Goal: Transaction & Acquisition: Purchase product/service

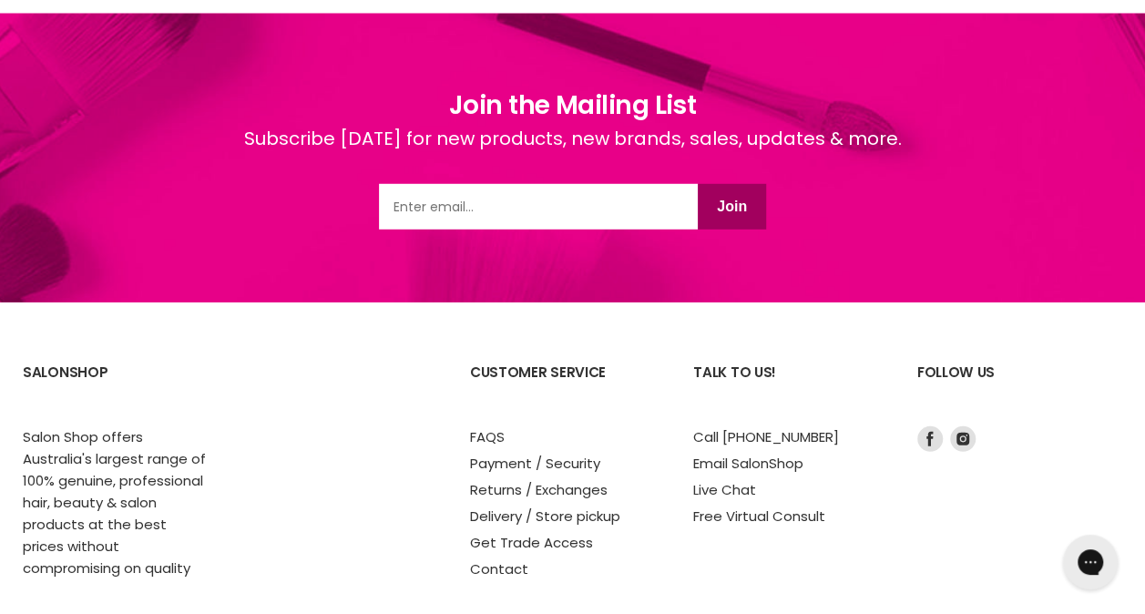
scroll to position [2505, 0]
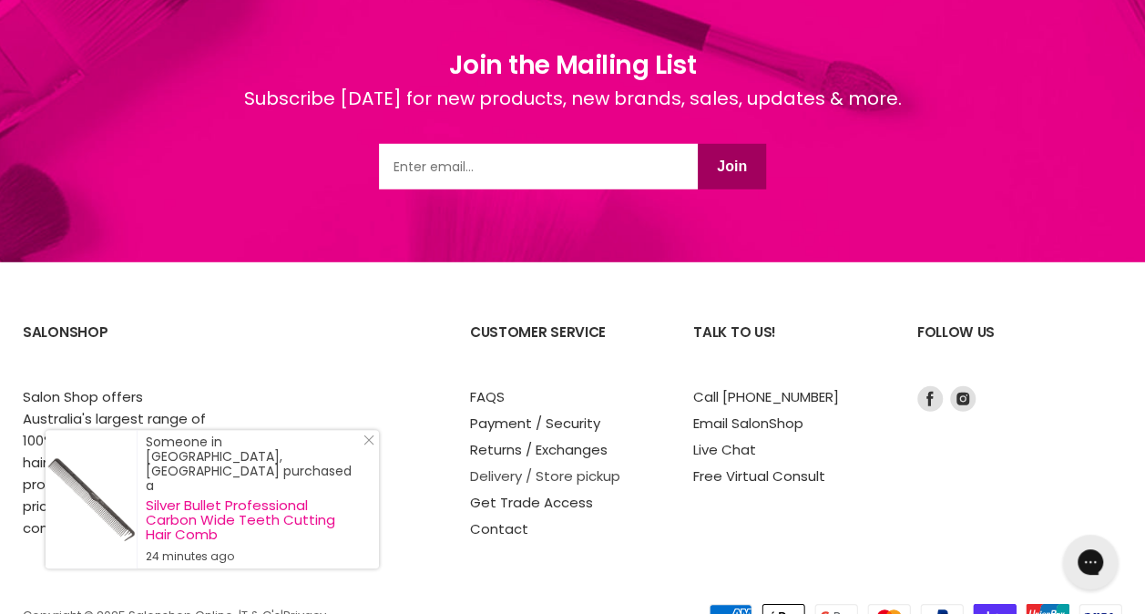
click at [550, 466] on link "Delivery / Store pickup" at bounding box center [545, 475] width 150 height 19
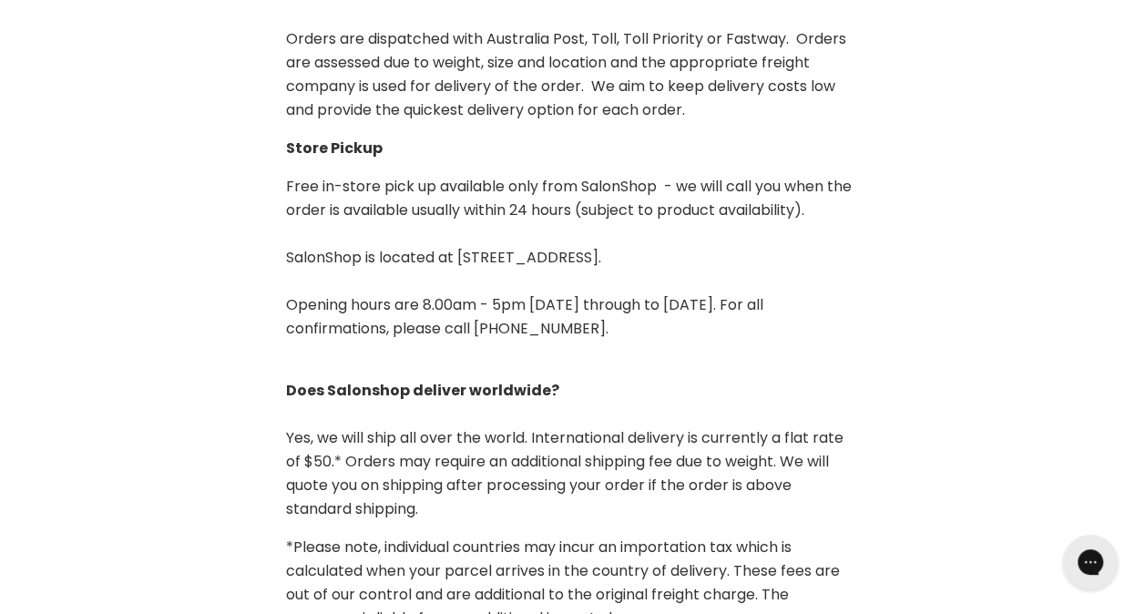
scroll to position [765, 0]
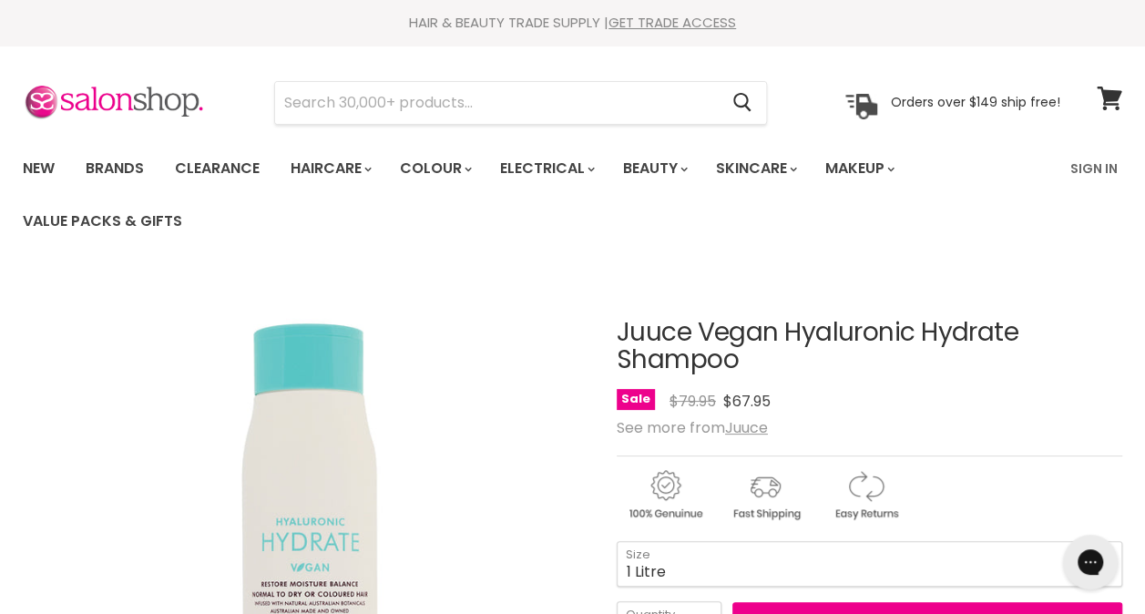
scroll to position [328, 0]
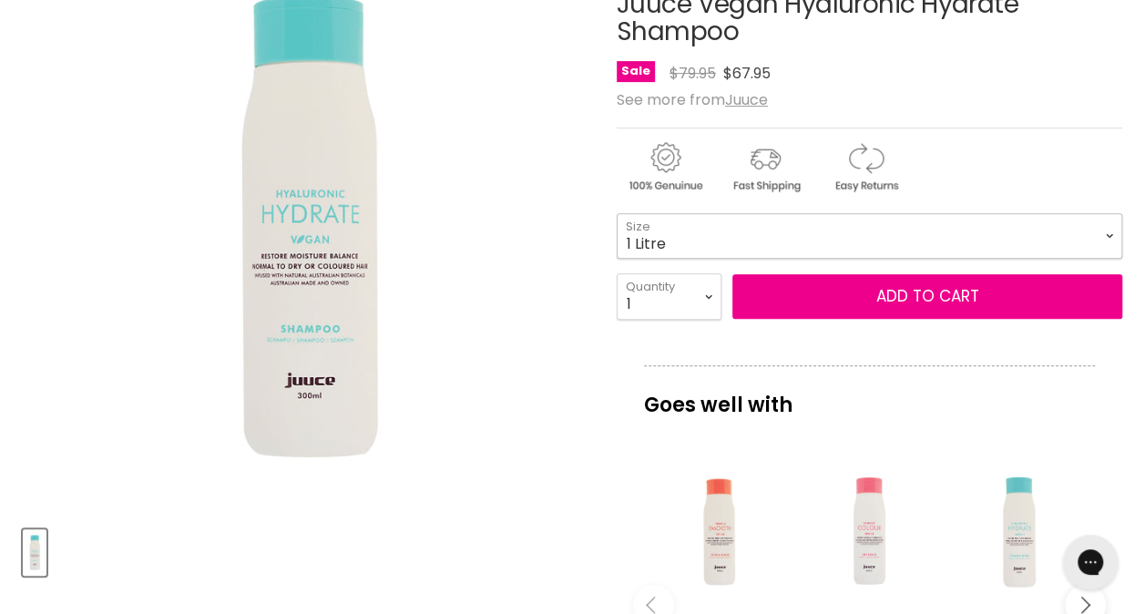
click at [986, 235] on select "300ml 1 Litre" at bounding box center [870, 236] width 506 height 46
click at [617, 213] on select "300ml 1 Litre" at bounding box center [870, 236] width 506 height 46
click at [971, 244] on select "300ml 1 Litre" at bounding box center [870, 236] width 506 height 46
click at [617, 213] on select "300ml 1 Litre" at bounding box center [870, 236] width 506 height 46
click at [953, 242] on select "300ml 1 Litre" at bounding box center [870, 236] width 506 height 46
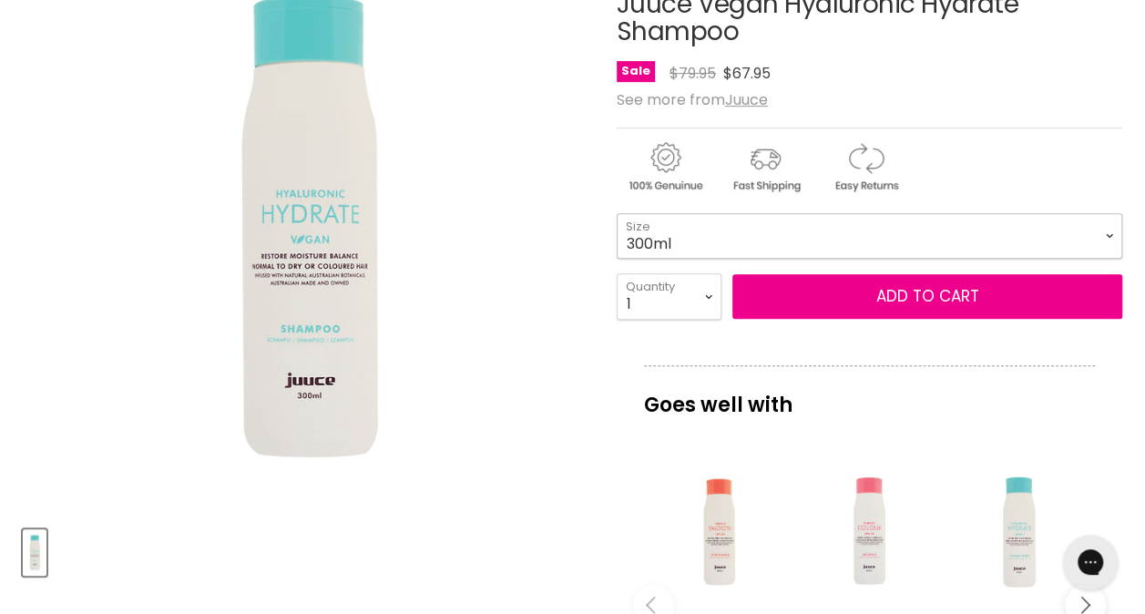
click at [617, 213] on select "300ml 1 Litre" at bounding box center [870, 236] width 506 height 46
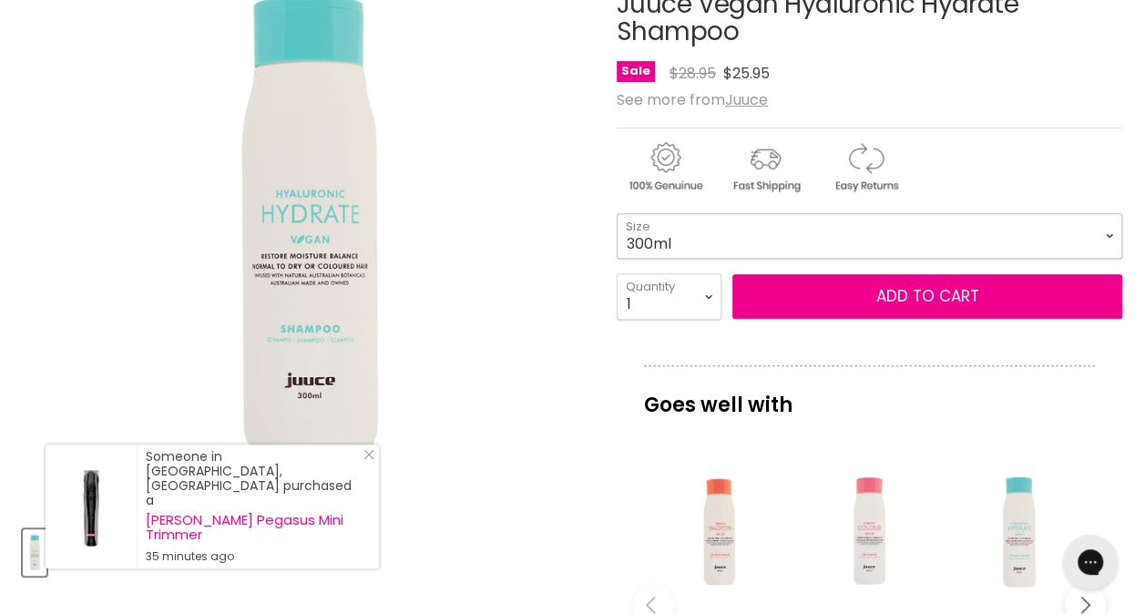
click at [944, 244] on select "300ml 1 Litre" at bounding box center [870, 236] width 506 height 46
click at [617, 213] on select "300ml 1 Litre" at bounding box center [870, 236] width 506 height 46
select select "1 Litre"
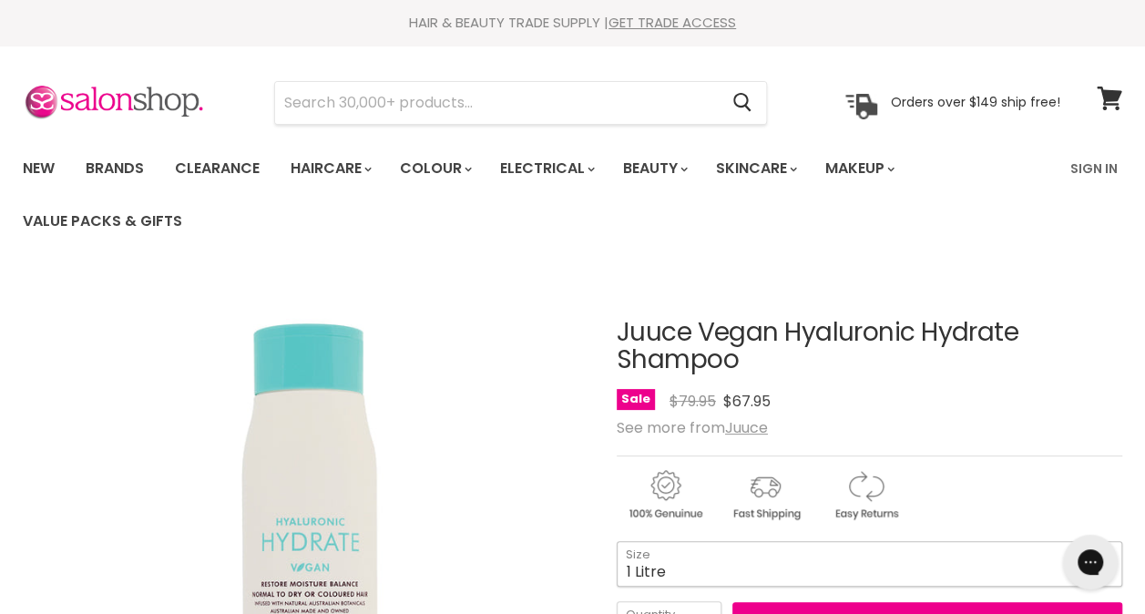
scroll to position [167, 0]
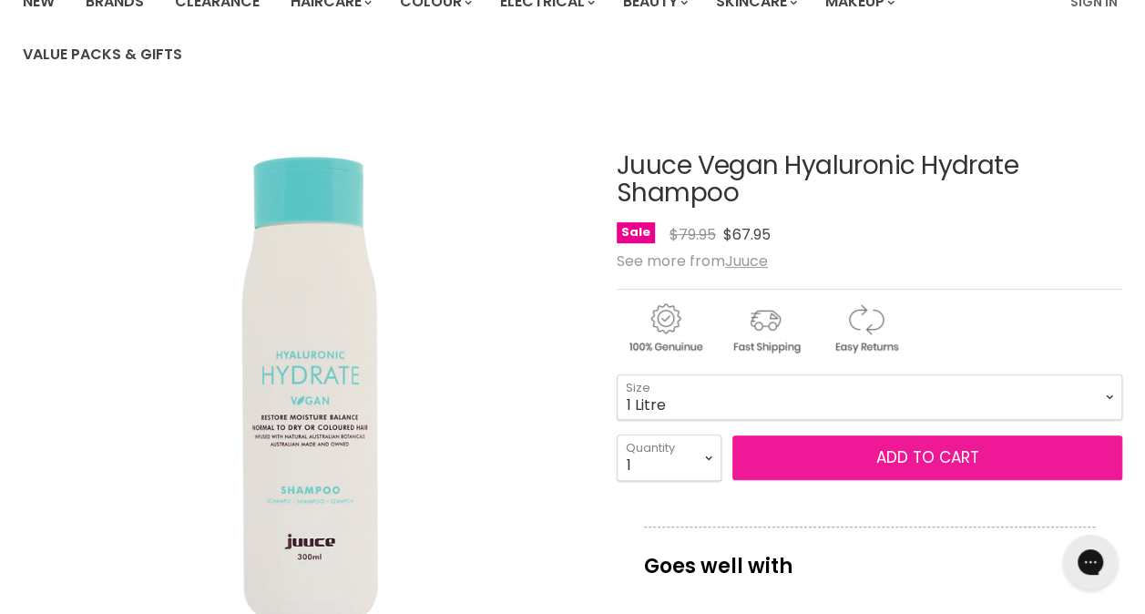
click at [870, 452] on button "Add to cart" at bounding box center [927, 458] width 390 height 46
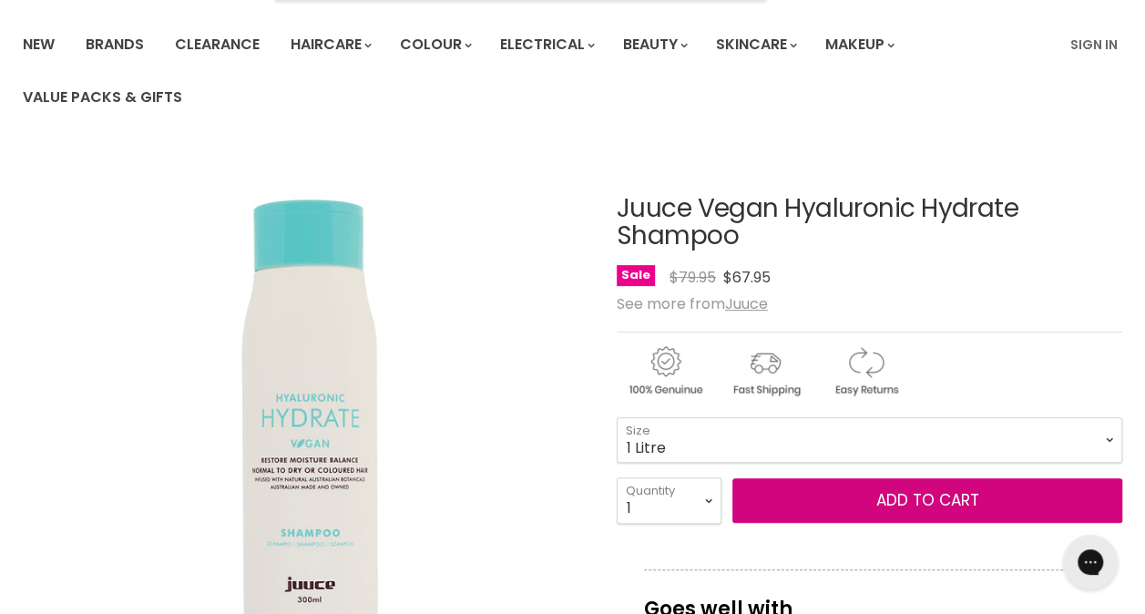
scroll to position [140, 0]
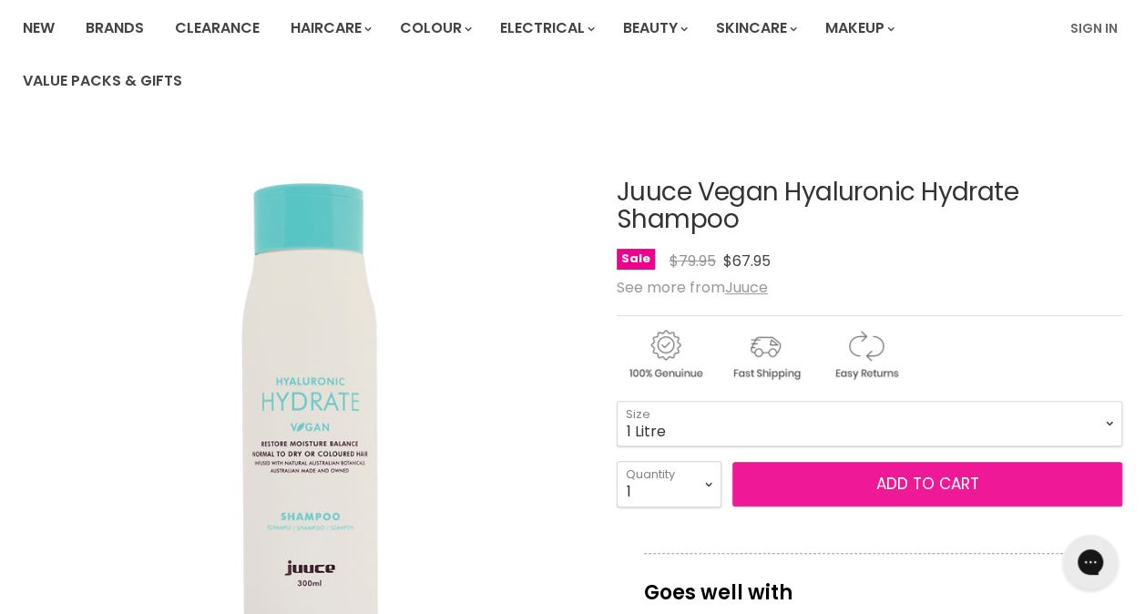
click at [879, 483] on button "Add to cart" at bounding box center [927, 485] width 390 height 46
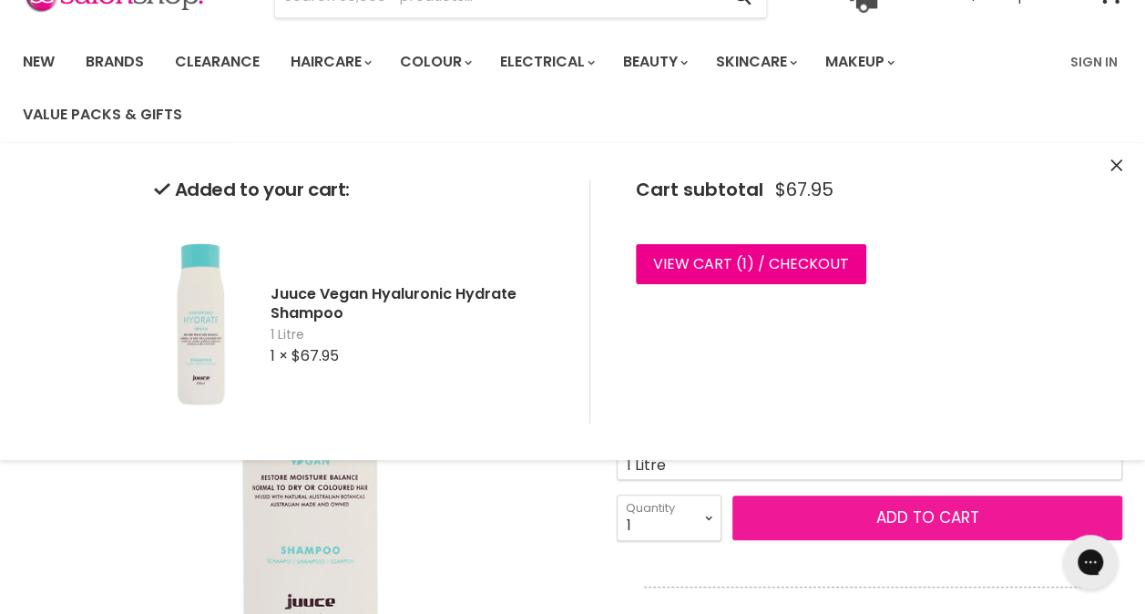
scroll to position [104, 0]
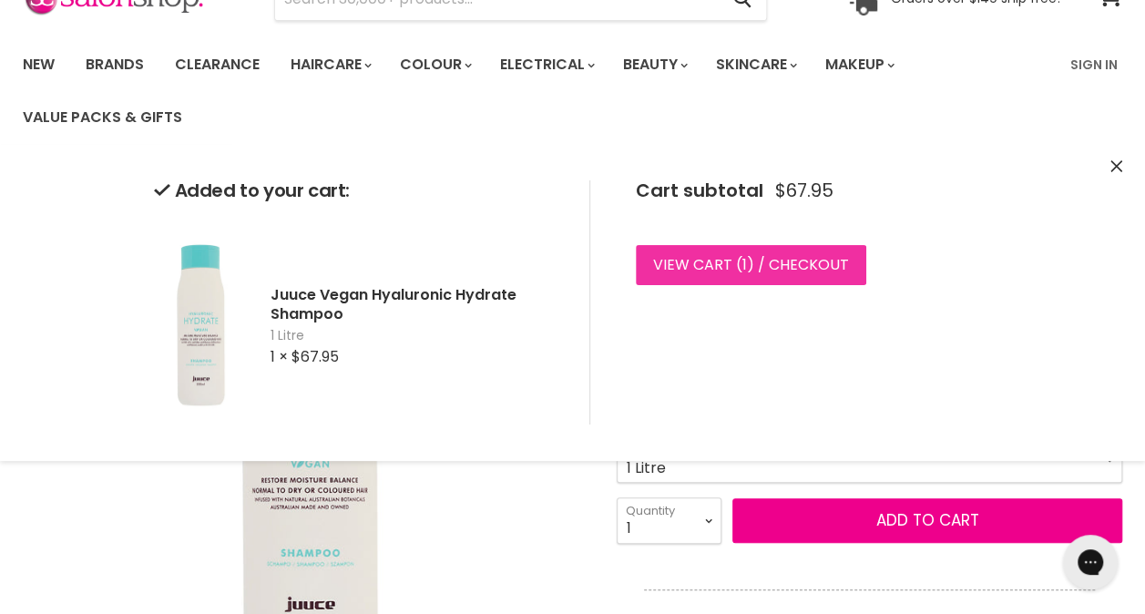
click at [734, 261] on link "View cart ( 1 ) / Checkout" at bounding box center [751, 265] width 230 height 40
